Goal: Information Seeking & Learning: Learn about a topic

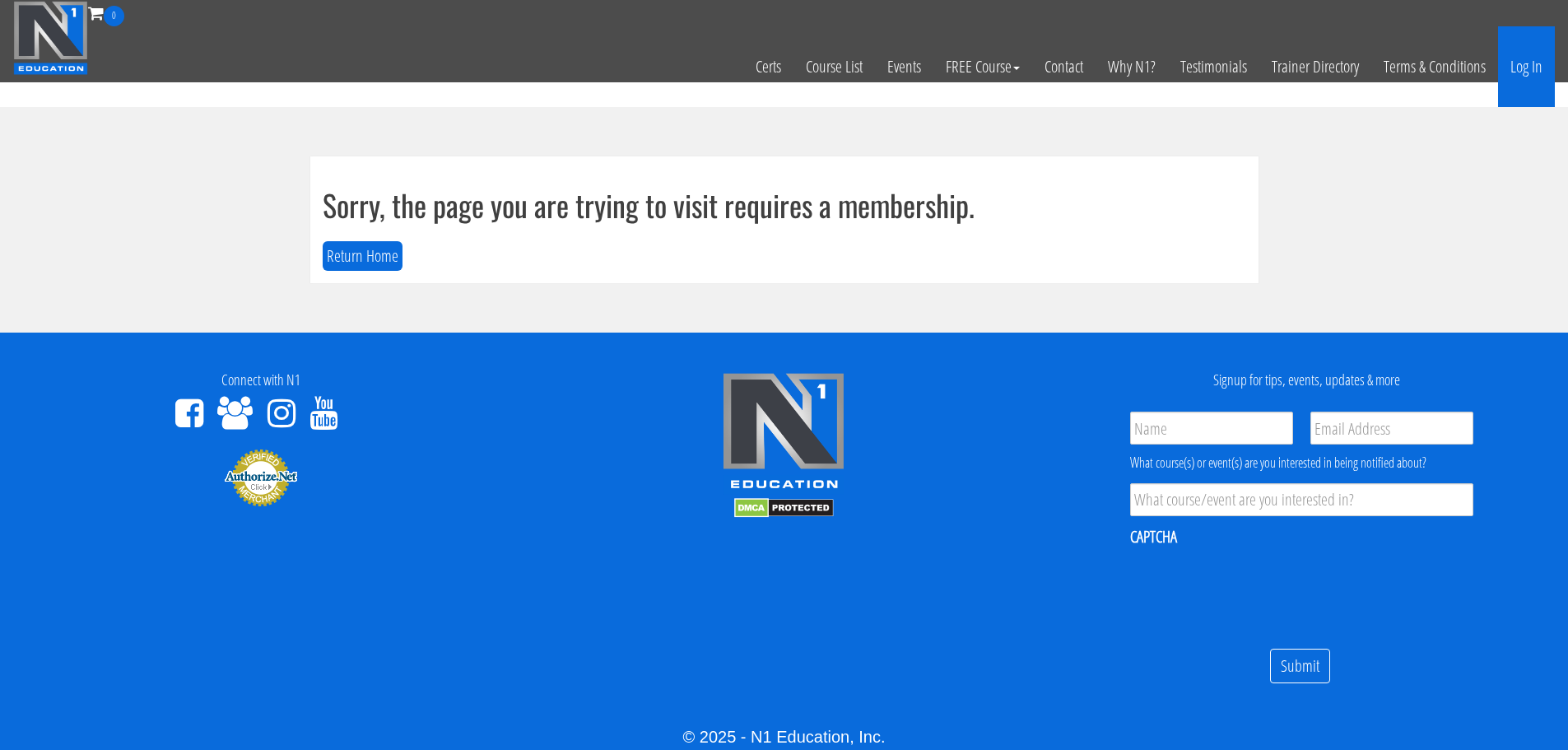
click at [1508, 66] on link "Log In" at bounding box center [1527, 66] width 57 height 80
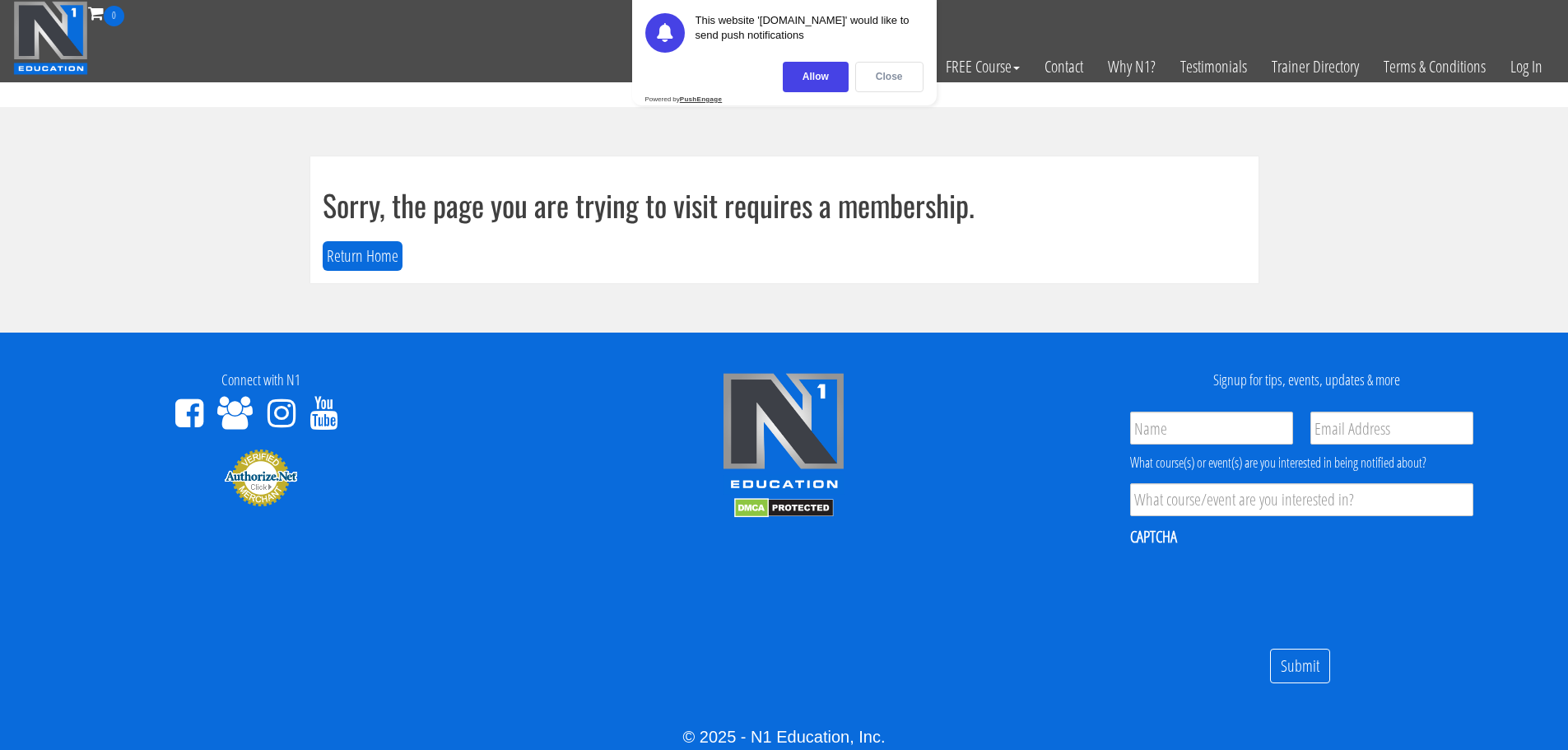
click at [890, 87] on div "Close" at bounding box center [889, 77] width 69 height 31
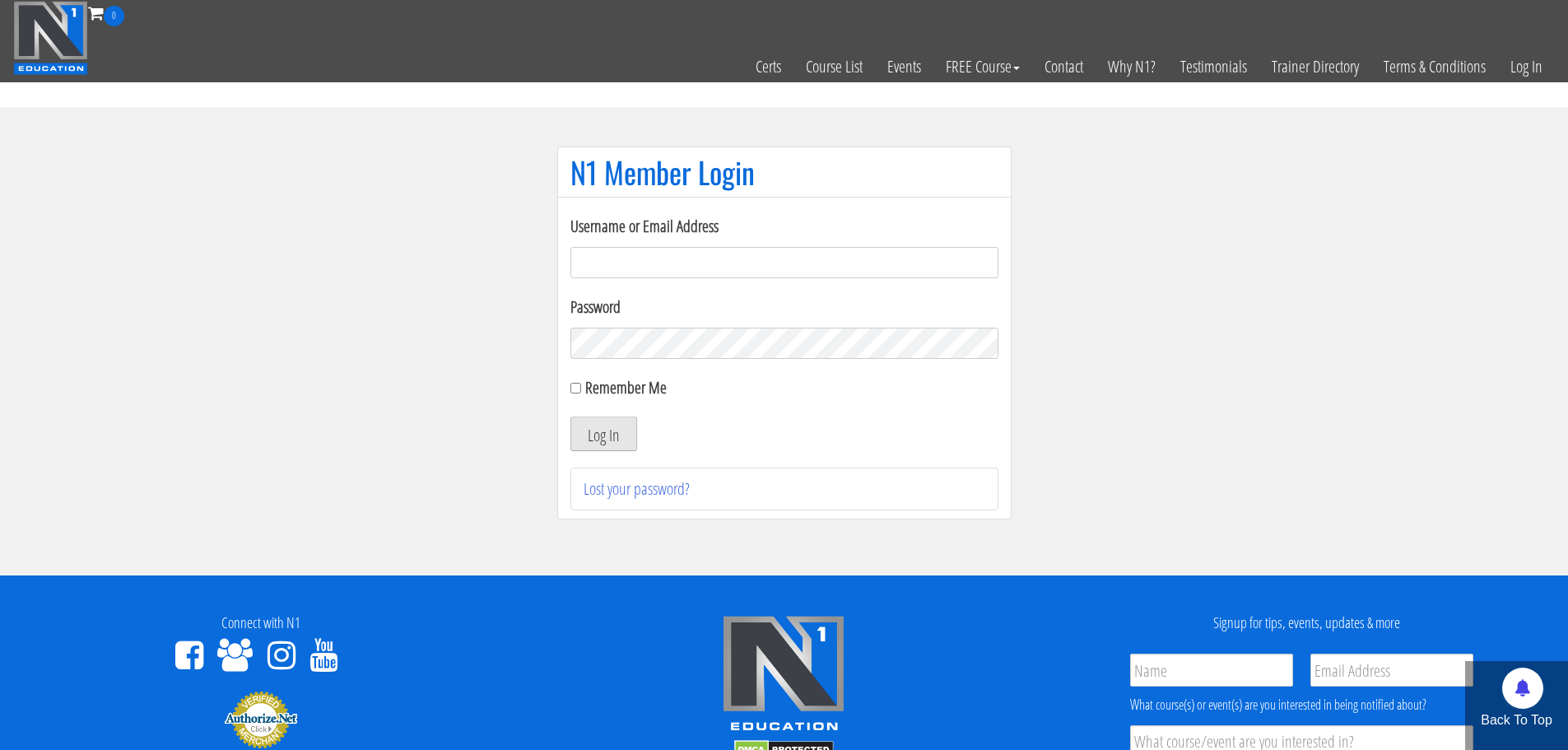
type input "[EMAIL_ADDRESS][DOMAIN_NAME]"
click at [597, 426] on button "Log In" at bounding box center [604, 434] width 67 height 35
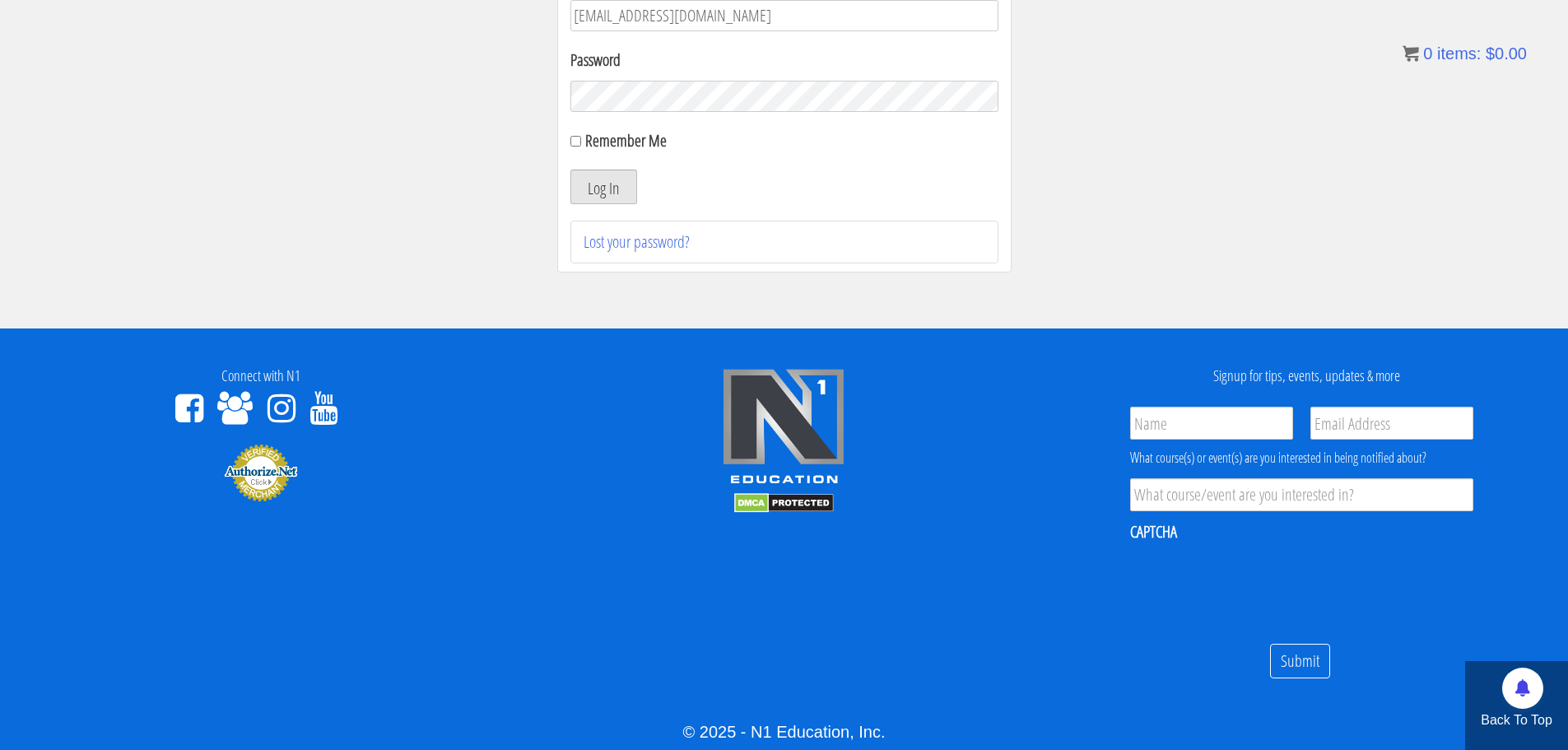
scroll to position [103, 0]
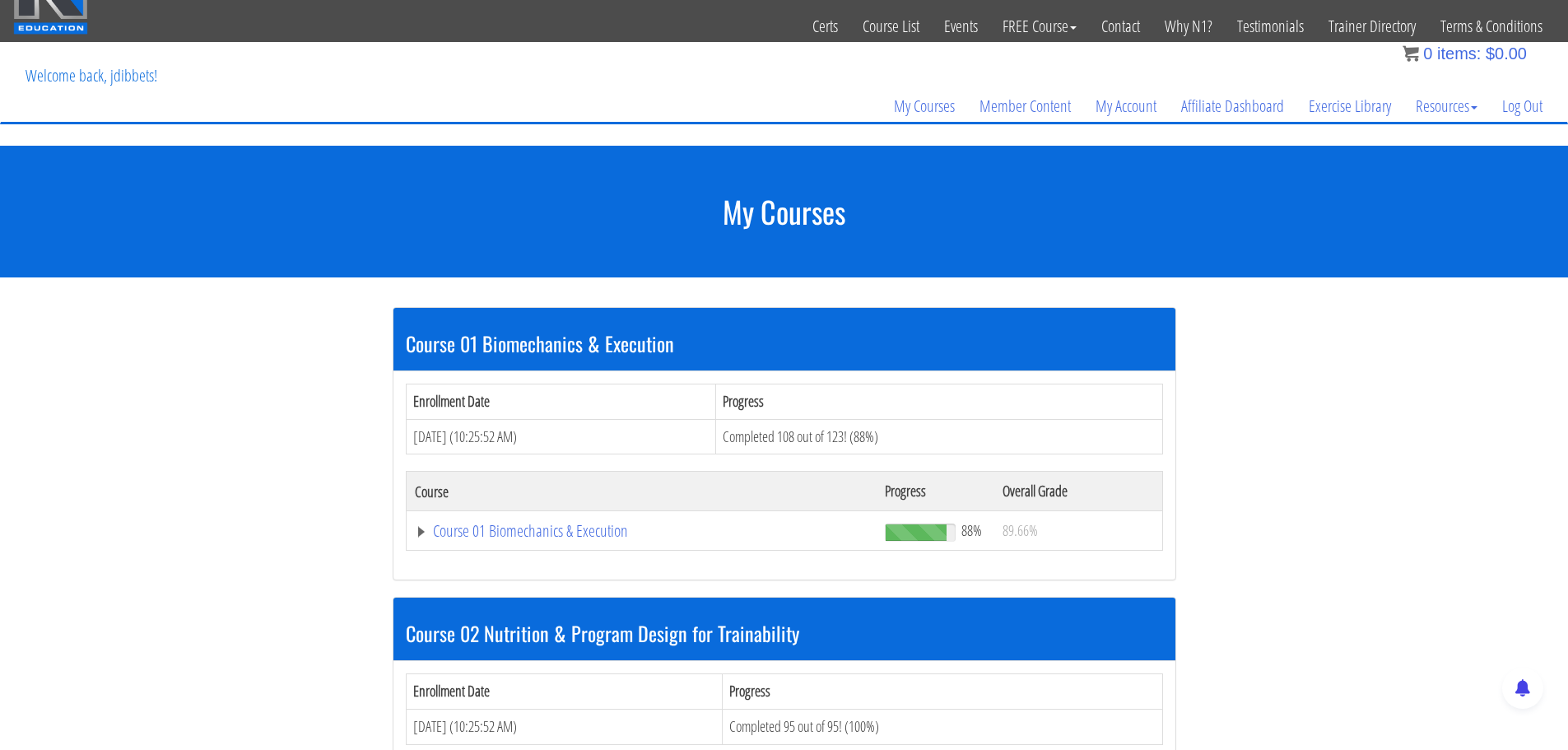
scroll to position [1, 0]
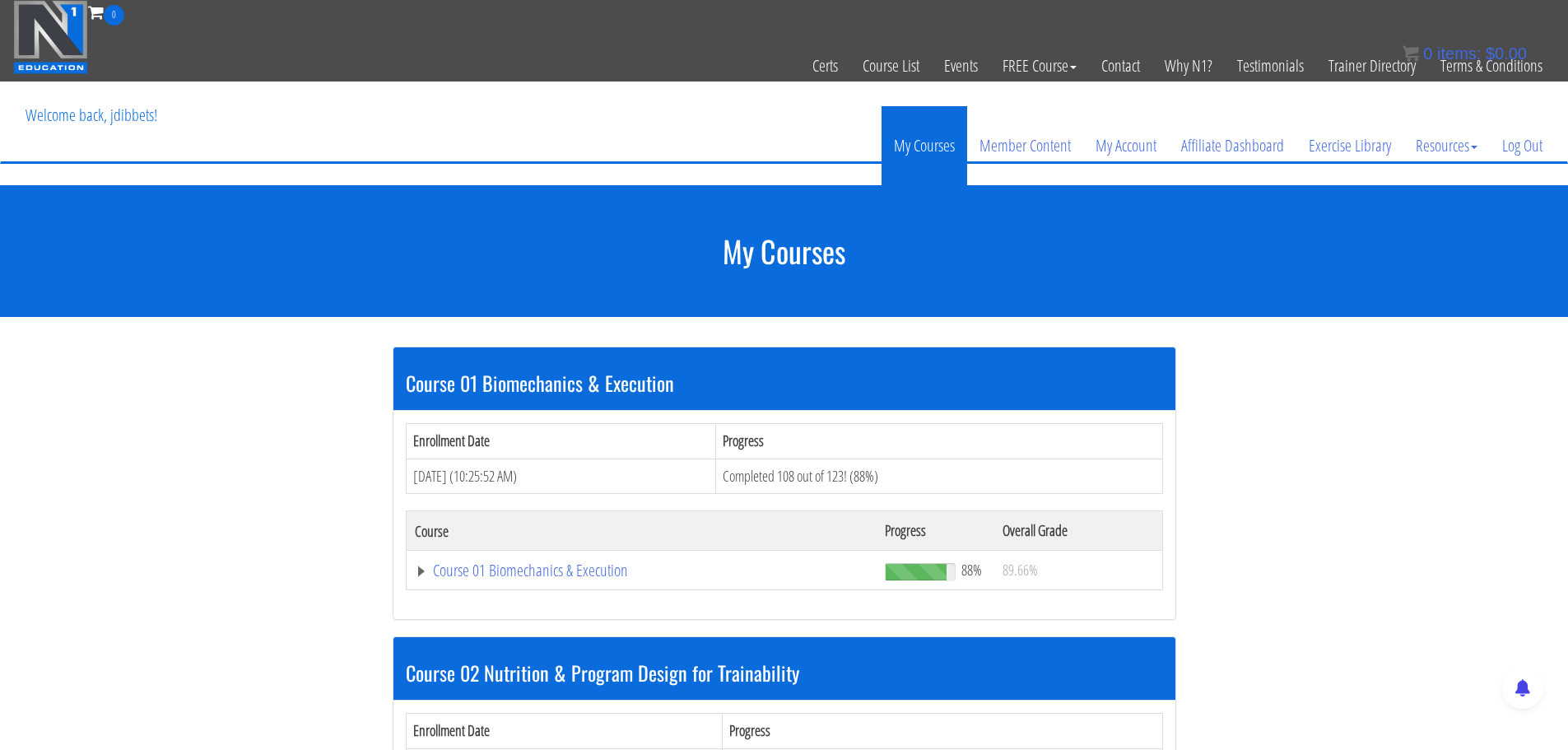
click at [927, 150] on link "My Courses" at bounding box center [924, 145] width 85 height 79
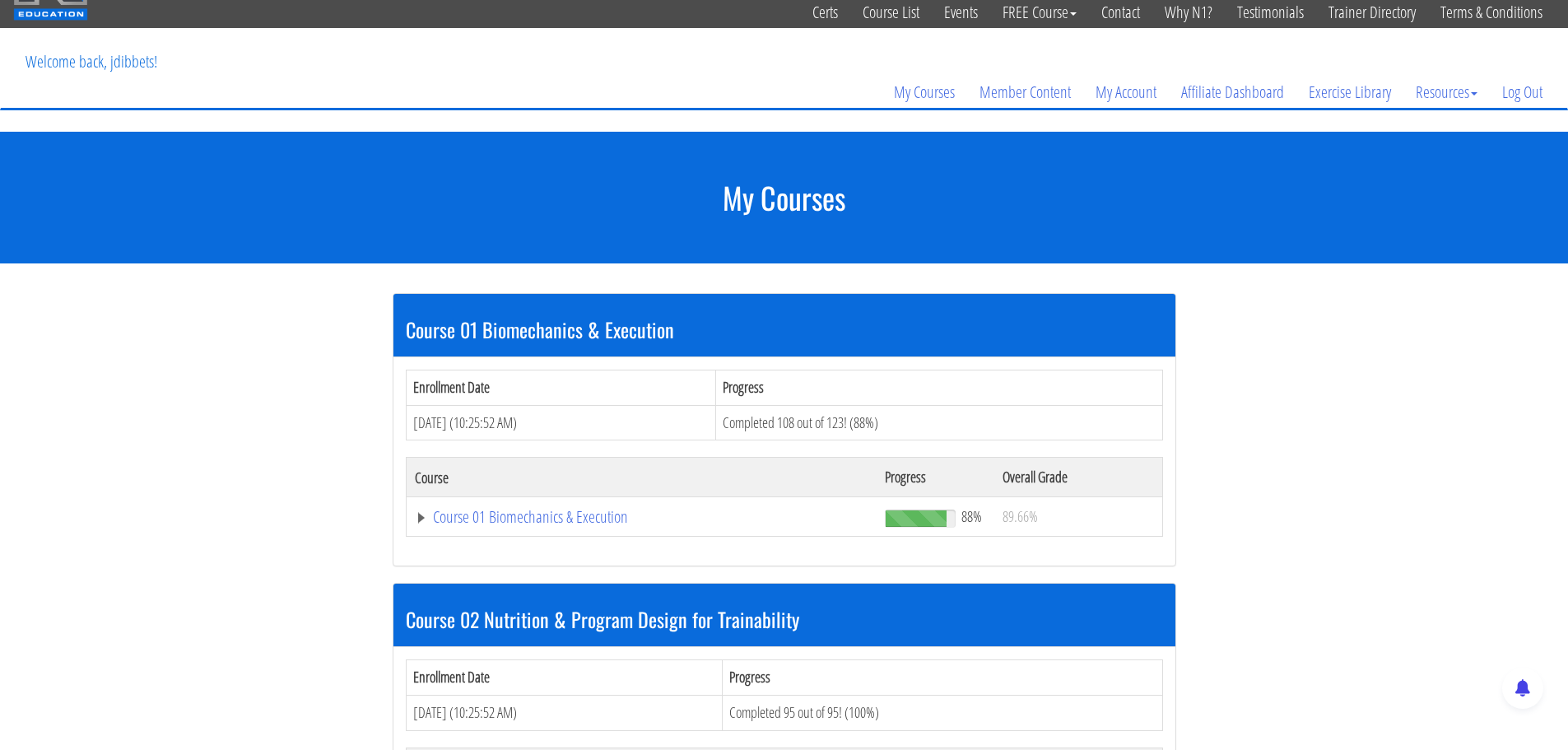
scroll to position [82, 0]
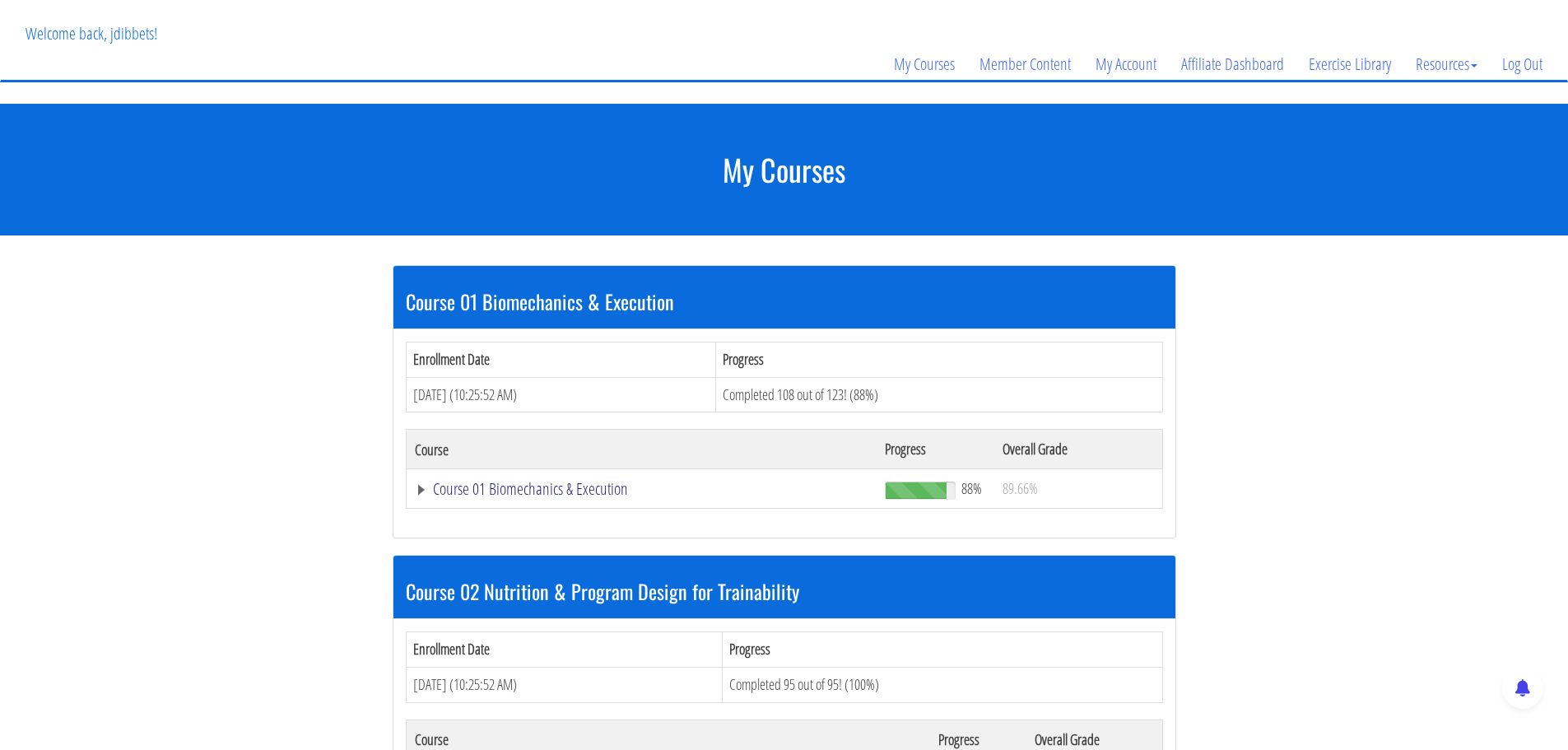
click at [535, 489] on link "Course 01 Biomechanics & Execution" at bounding box center [642, 489] width 455 height 17
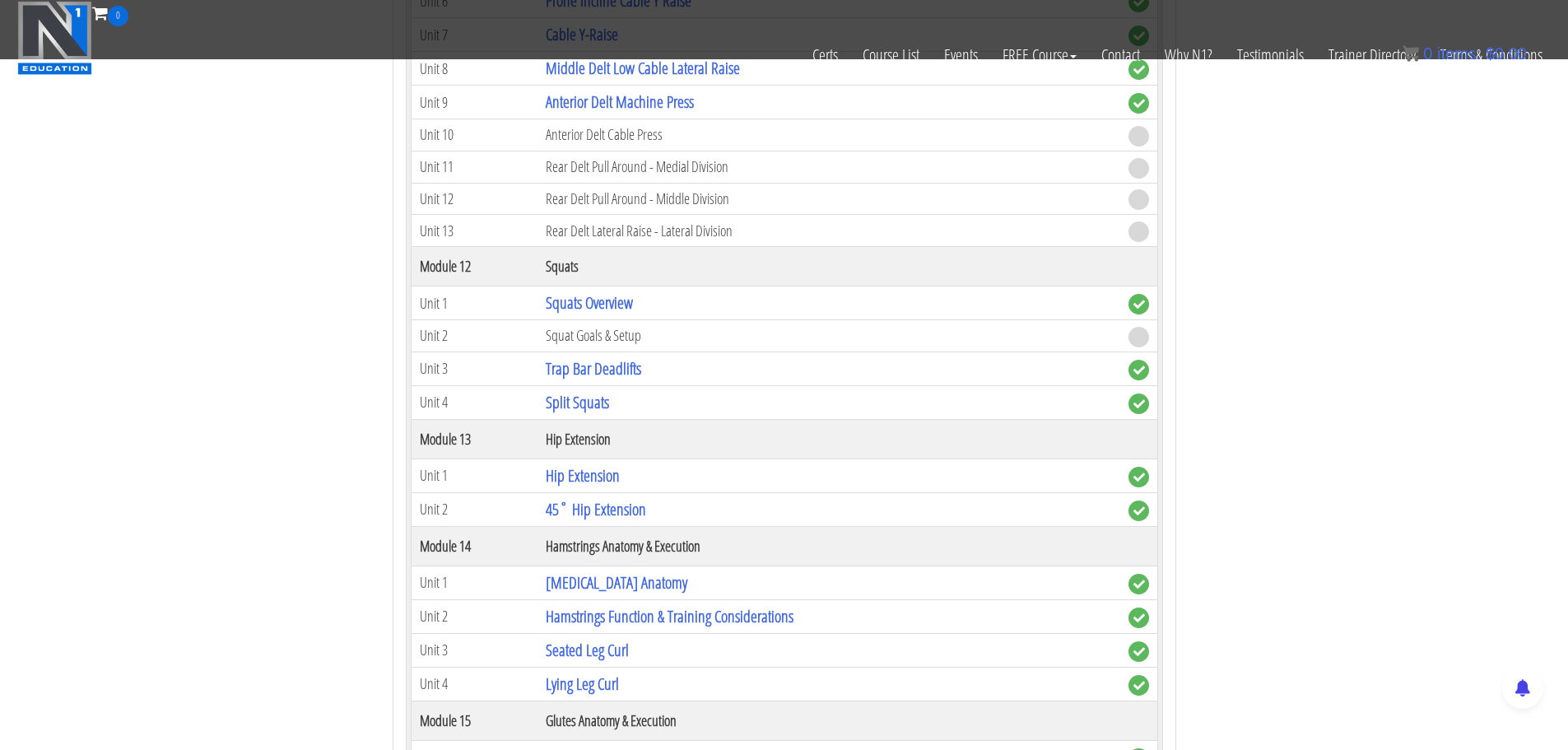
scroll to position [3622, 0]
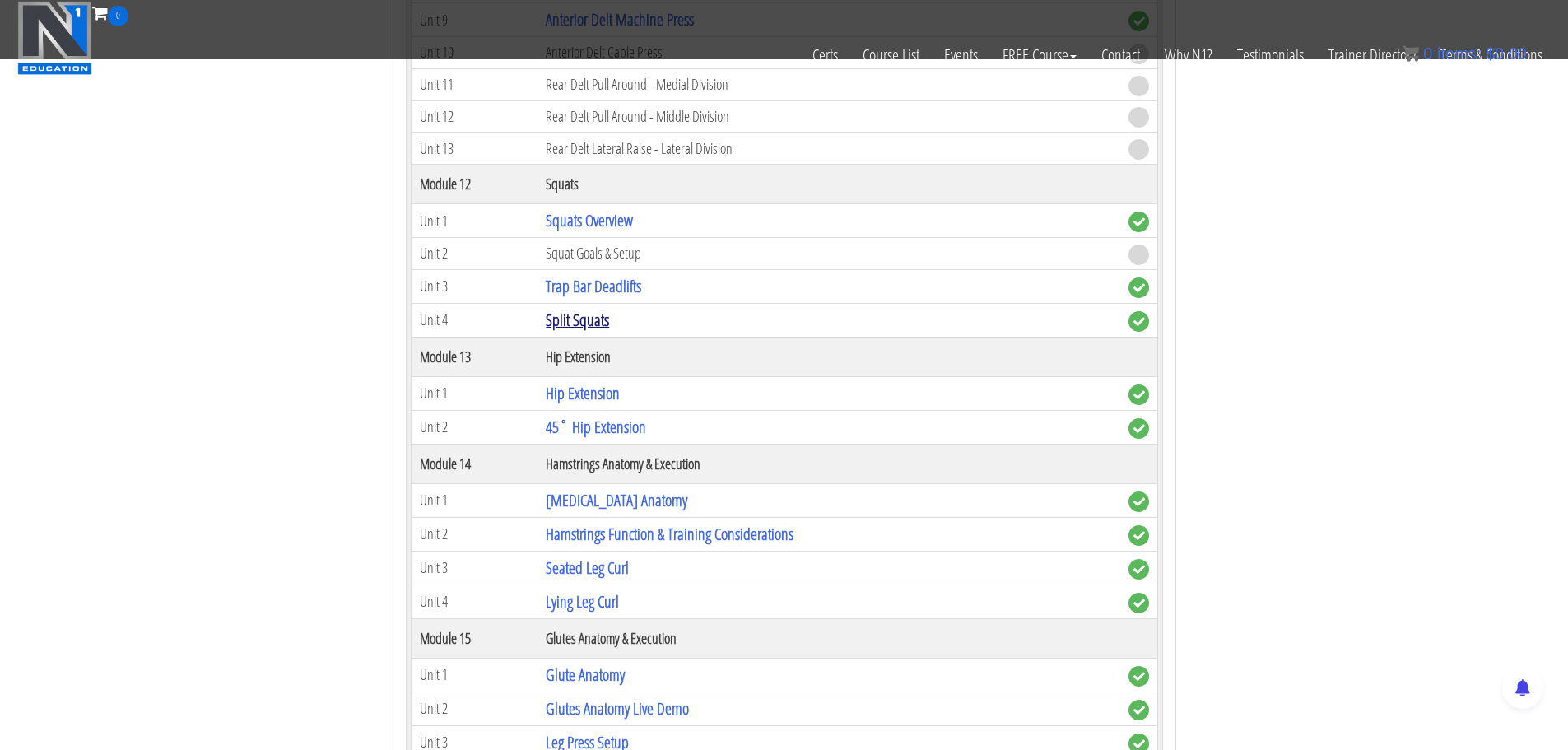
click at [596, 325] on link "Split Squats" at bounding box center [577, 320] width 64 height 22
